Goal: Task Accomplishment & Management: Complete application form

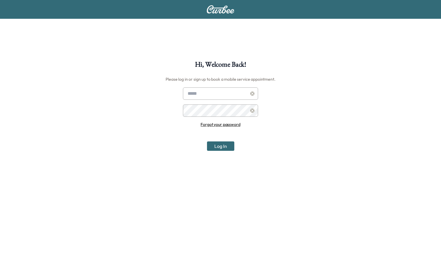
type input "**********"
click at [218, 148] on button "Log In" at bounding box center [220, 146] width 27 height 9
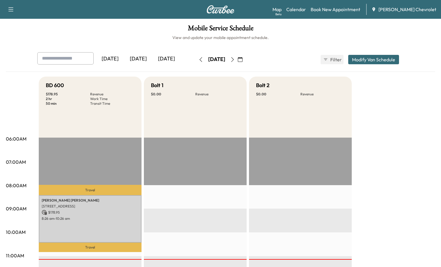
click at [348, 6] on div "Map Beta Calendar Book New Appointment [PERSON_NAME] Chevrolet" at bounding box center [355, 9] width 164 height 11
click at [348, 6] on link "Book New Appointment" at bounding box center [336, 9] width 50 height 7
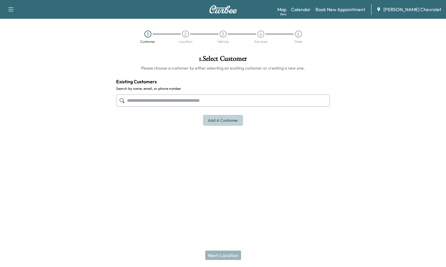
click at [223, 118] on button "Add a customer" at bounding box center [223, 120] width 40 height 11
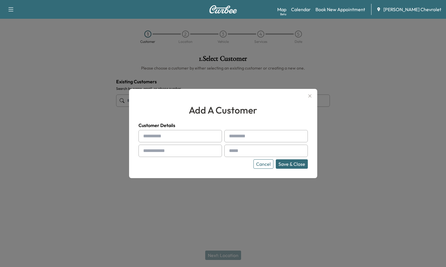
click at [170, 134] on input "text" at bounding box center [179, 136] width 83 height 12
type input "*****"
type input "*"
type input "*****"
type input "**********"
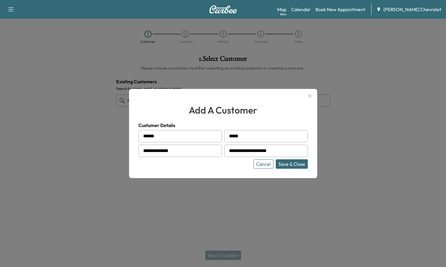
type input "**********"
click at [292, 163] on button "Save & Close" at bounding box center [292, 164] width 32 height 9
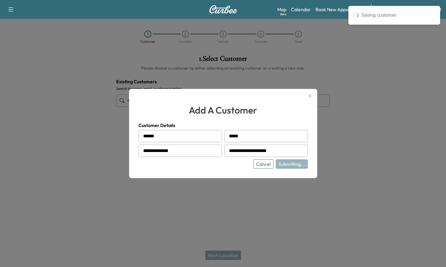
type input "**********"
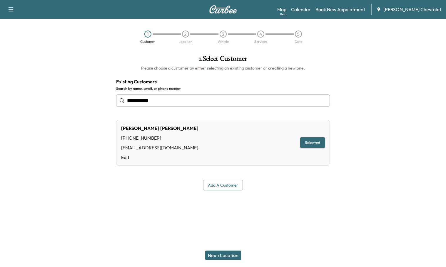
click at [224, 256] on button "Next: Location" at bounding box center [223, 255] width 36 height 9
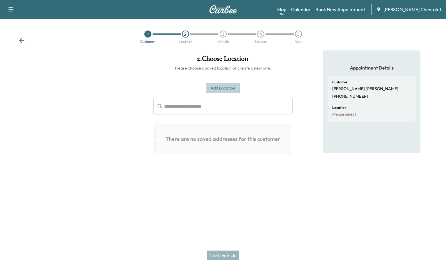
click at [217, 89] on button "Add Location" at bounding box center [223, 88] width 34 height 11
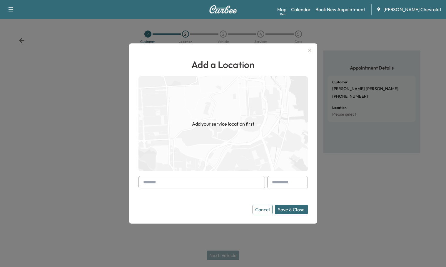
click at [170, 182] on input "text" at bounding box center [201, 182] width 126 height 12
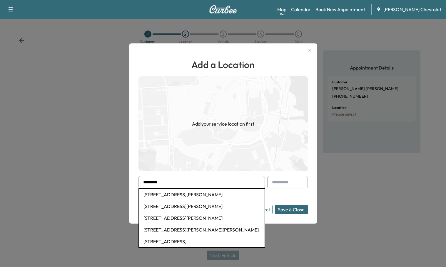
click at [180, 192] on li "[STREET_ADDRESS][PERSON_NAME]" at bounding box center [202, 195] width 126 height 12
type input "**********"
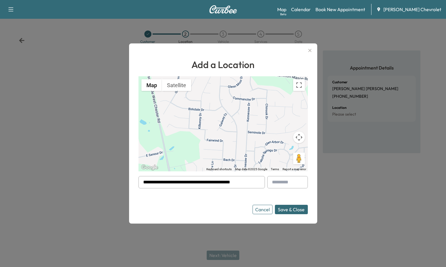
click at [303, 209] on button "Save & Close" at bounding box center [291, 209] width 33 height 9
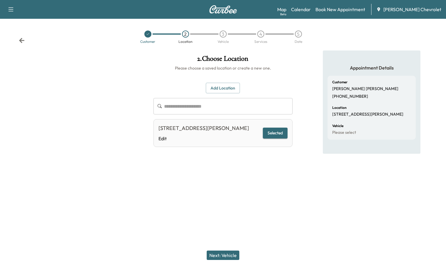
click at [223, 253] on button "Next: Vehicle" at bounding box center [223, 255] width 33 height 9
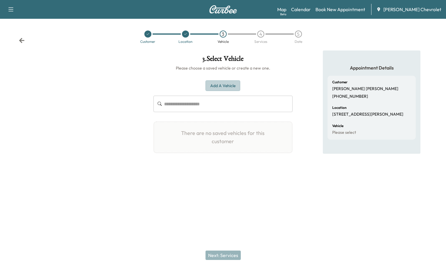
click at [227, 84] on button "Add a Vehicle" at bounding box center [222, 85] width 35 height 11
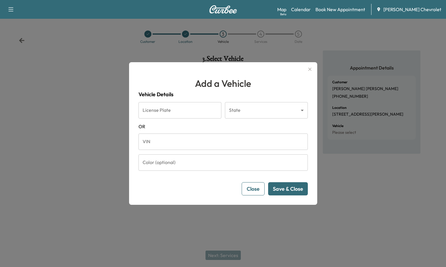
click at [167, 142] on input "VIN" at bounding box center [222, 142] width 169 height 16
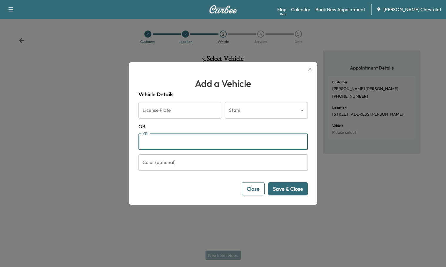
paste input "**********"
type input "**********"
click at [286, 187] on button "Save & Close" at bounding box center [288, 188] width 40 height 13
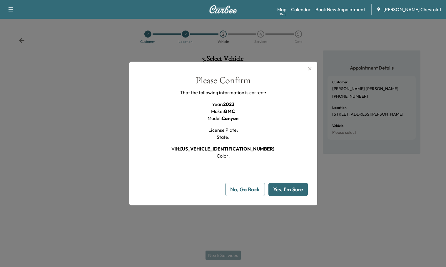
click at [274, 194] on button "Yes, I'm Sure" at bounding box center [287, 189] width 39 height 13
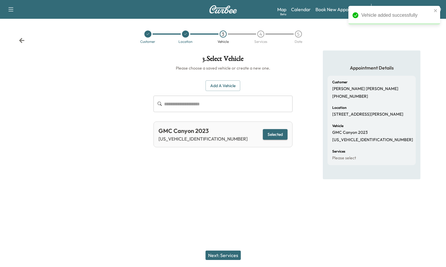
click at [229, 256] on button "Next: Services" at bounding box center [222, 255] width 35 height 9
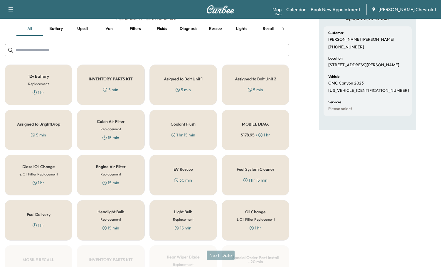
scroll to position [59, 0]
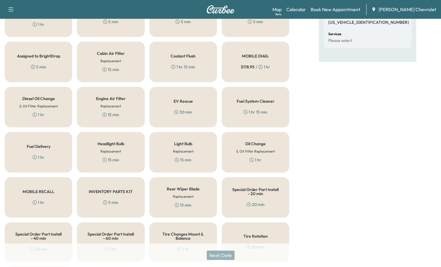
click at [263, 145] on h5 "Oil Change" at bounding box center [255, 144] width 21 height 4
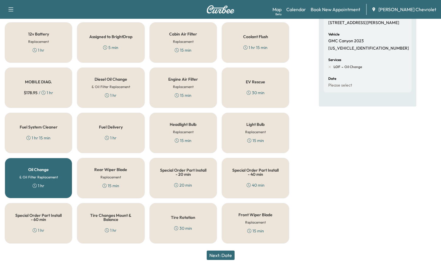
click at [222, 255] on button "Next: Date" at bounding box center [221, 255] width 28 height 9
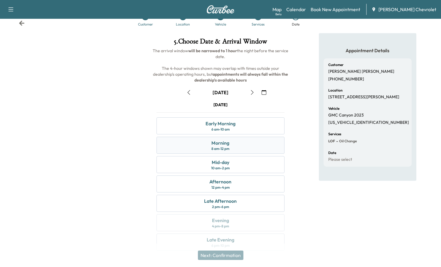
scroll to position [27, 0]
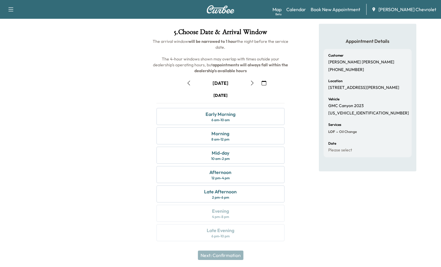
click at [249, 84] on button "button" at bounding box center [252, 82] width 10 height 9
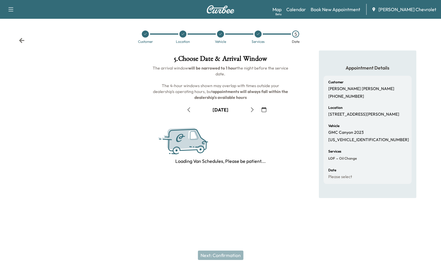
scroll to position [0, 0]
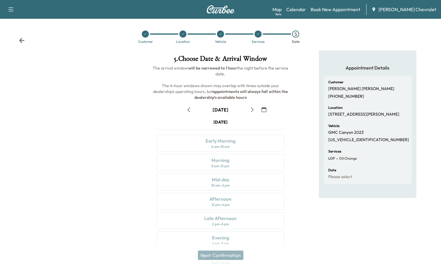
click at [255, 108] on button "button" at bounding box center [252, 109] width 10 height 9
click at [254, 108] on icon "button" at bounding box center [252, 110] width 5 height 5
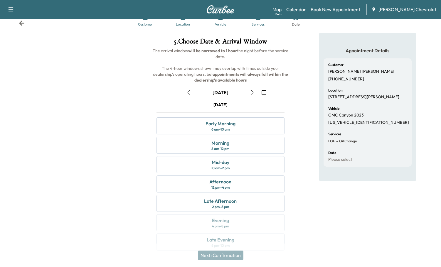
scroll to position [27, 0]
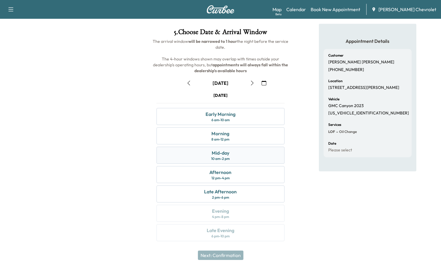
click at [238, 157] on div "Mid-day 10 am - 2 pm" at bounding box center [221, 155] width 128 height 17
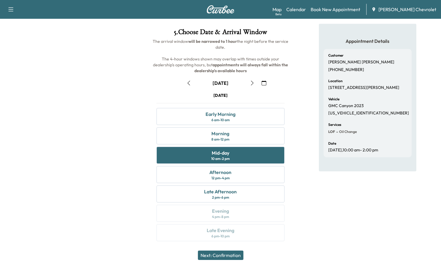
click at [232, 256] on button "Next: Confirmation" at bounding box center [221, 255] width 46 height 9
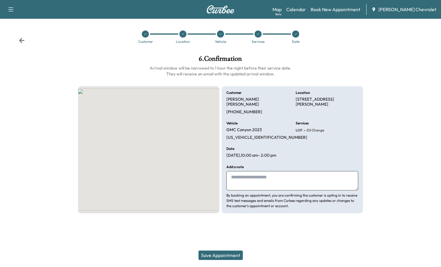
scroll to position [0, 0]
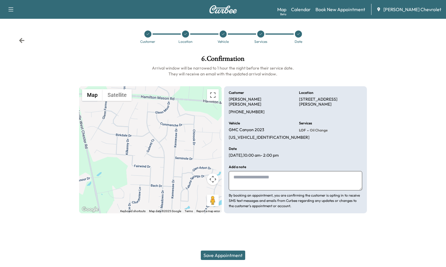
click at [277, 171] on textarea at bounding box center [295, 180] width 133 height 19
type textarea "**********"
click at [222, 256] on button "Save Appointment" at bounding box center [223, 255] width 44 height 9
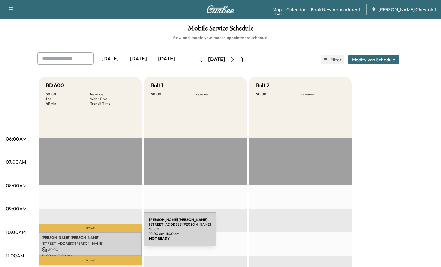
click at [100, 233] on div "[PERSON_NAME] [STREET_ADDRESS][PERSON_NAME] $ 0.00 10:00 am - 11:00 am" at bounding box center [90, 245] width 103 height 24
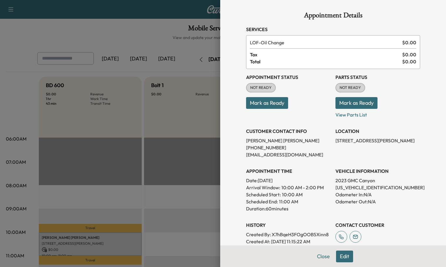
click at [343, 254] on button "Edit" at bounding box center [344, 257] width 17 height 12
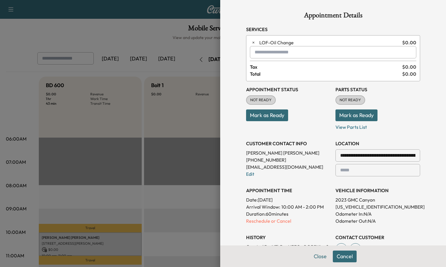
click at [278, 53] on input "text" at bounding box center [333, 52] width 166 height 12
type input "*"
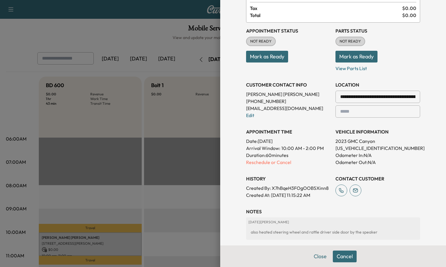
click at [313, 116] on div "**********" at bounding box center [288, 98] width 85 height 42
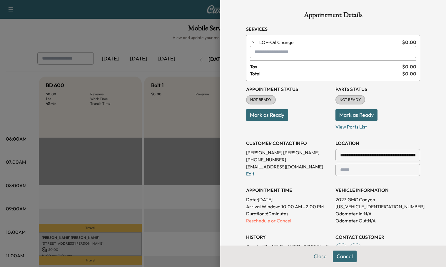
scroll to position [0, 0]
click at [306, 41] on span "LOF - Oil Change" at bounding box center [329, 42] width 140 height 7
click at [303, 55] on input "text" at bounding box center [333, 52] width 166 height 12
click at [303, 62] on ul "DIAG - MOBILE DIAG. $ 178.95 / 1 hr" at bounding box center [329, 68] width 166 height 18
click at [301, 66] on p "DIAG - MOBILE DIAG." at bounding box center [312, 67] width 129 height 8
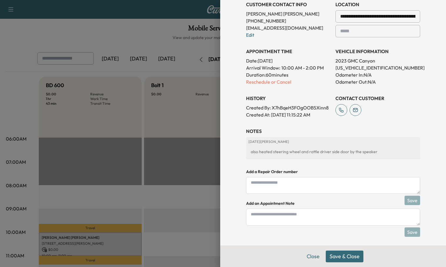
scroll to position [149, 0]
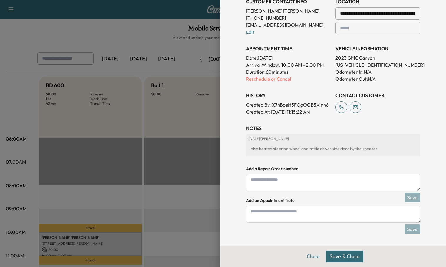
type input "**********"
click at [352, 254] on button "Save & Close" at bounding box center [344, 257] width 38 height 12
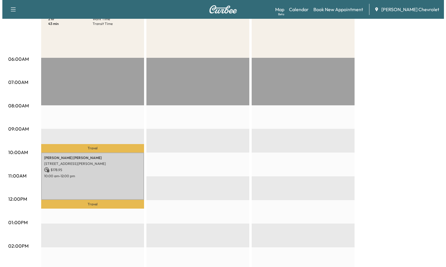
scroll to position [88, 0]
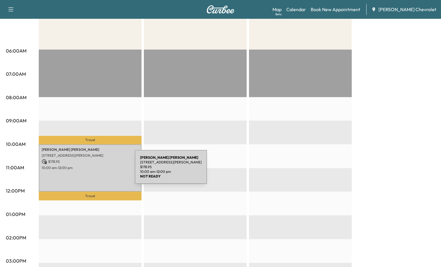
click at [91, 171] on div "[PERSON_NAME] [STREET_ADDRESS][PERSON_NAME] $ 178.95 10:00 am - 12:00 pm" at bounding box center [90, 169] width 103 height 48
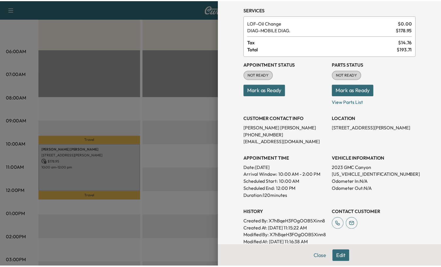
scroll to position [29, 0]
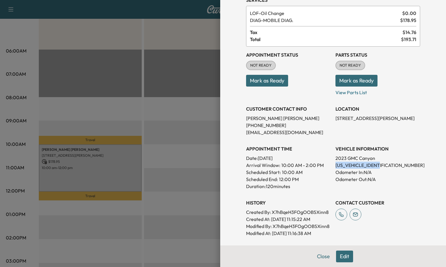
drag, startPoint x: 376, startPoint y: 164, endPoint x: 340, endPoint y: 164, distance: 35.8
click at [335, 165] on p "[US_VEHICLE_IDENTIFICATION_NUMBER]" at bounding box center [377, 165] width 85 height 7
drag, startPoint x: 340, startPoint y: 164, endPoint x: 381, endPoint y: 160, distance: 41.0
click at [380, 160] on p "2023 GMC Canyon" at bounding box center [377, 158] width 85 height 7
drag, startPoint x: 378, startPoint y: 165, endPoint x: 331, endPoint y: 167, distance: 47.6
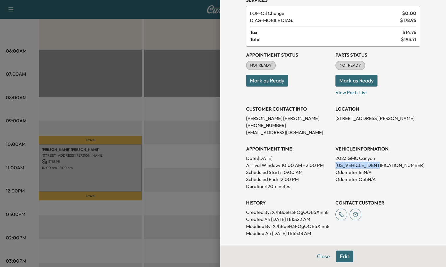
click at [330, 167] on div "Appointment Status NOT READY Mark as Ready Parts Status NOT READY Mark as Ready…" at bounding box center [333, 142] width 174 height 190
copy p "[US_VEHICLE_IDENTIFICATION_NUMBER]"
drag, startPoint x: 115, startPoint y: 210, endPoint x: 124, endPoint y: 211, distance: 9.4
click at [115, 210] on div at bounding box center [223, 133] width 446 height 267
